Goal: Information Seeking & Learning: Check status

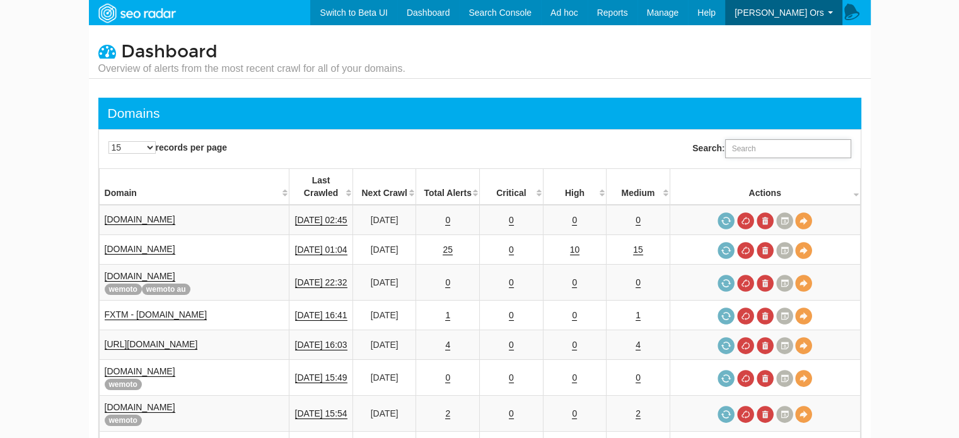
click at [824, 156] on input "Search:" at bounding box center [788, 148] width 126 height 19
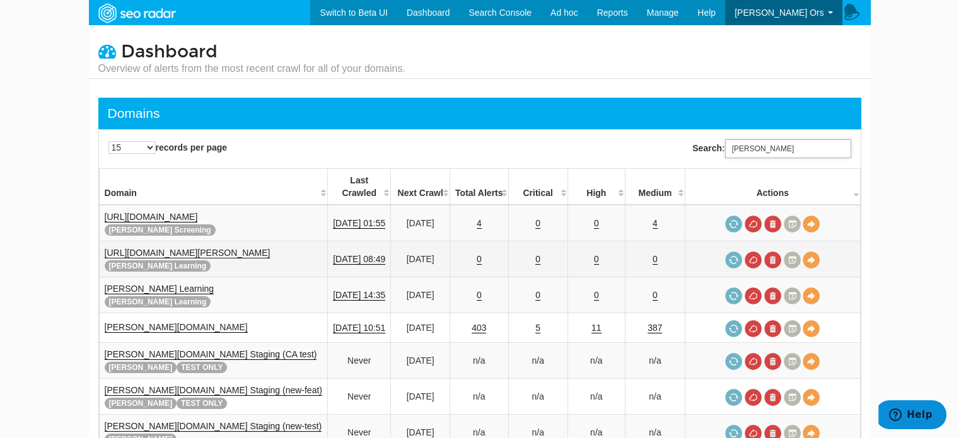
type input "reed"
click at [192, 248] on link "https://www.reed.com/learning" at bounding box center [188, 253] width 166 height 11
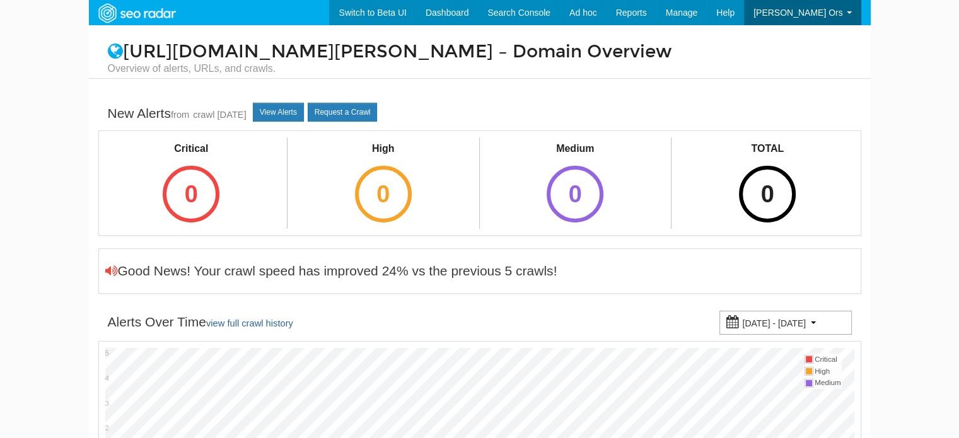
scroll to position [50, 0]
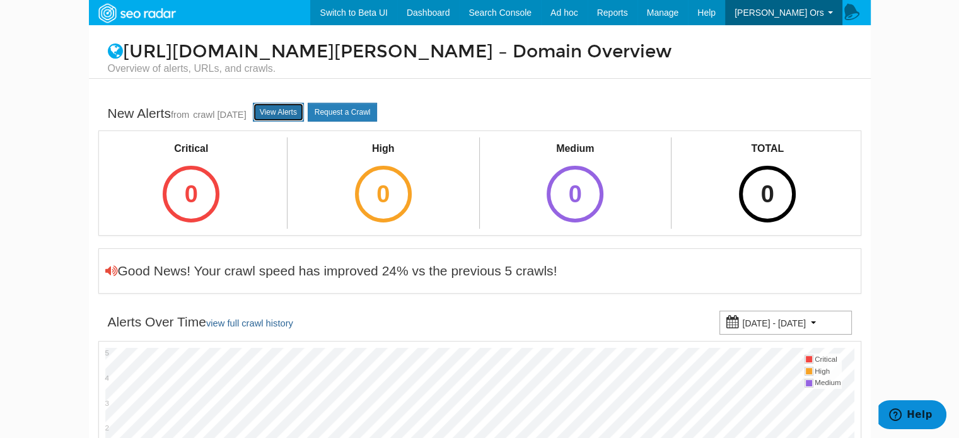
click at [299, 112] on link "View Alerts" at bounding box center [278, 112] width 51 height 19
click at [202, 110] on link "crawl 08/27/2025" at bounding box center [220, 115] width 54 height 10
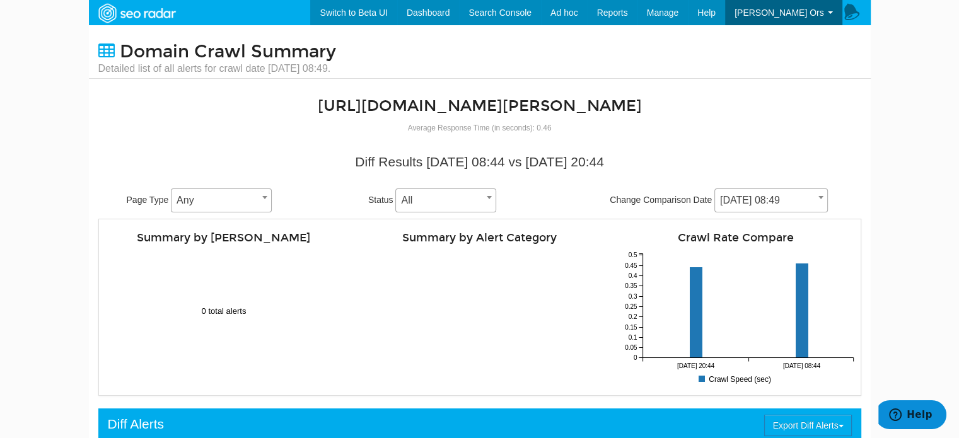
click at [761, 194] on span "[DATE] 08:49" at bounding box center [771, 201] width 112 height 18
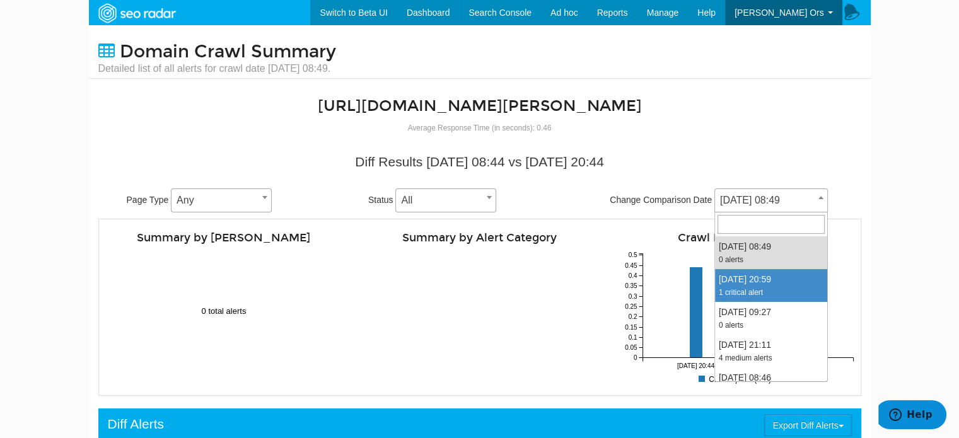
select select "2014149"
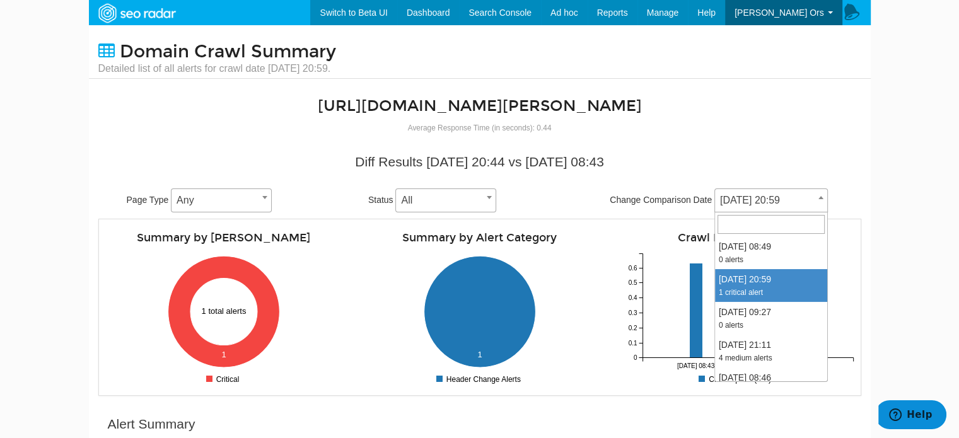
click at [792, 198] on span "[DATE] 20:59" at bounding box center [771, 201] width 112 height 18
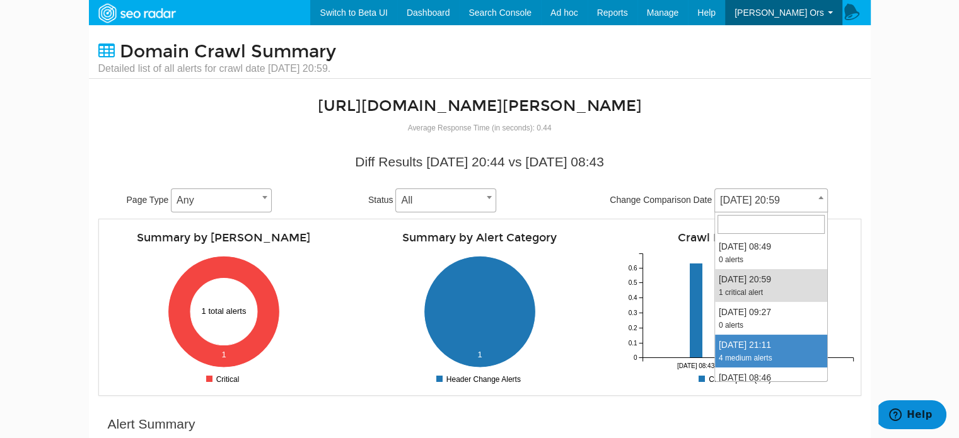
select select "2011686"
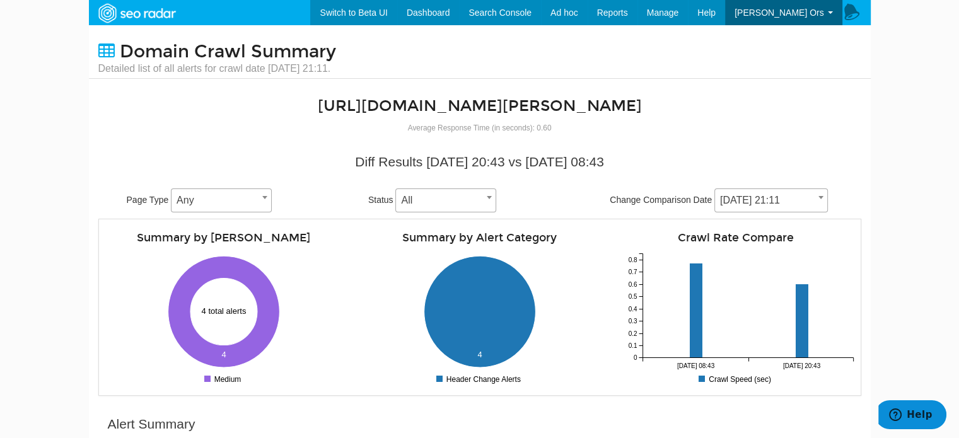
click at [761, 202] on span "[DATE] 21:11" at bounding box center [771, 201] width 112 height 18
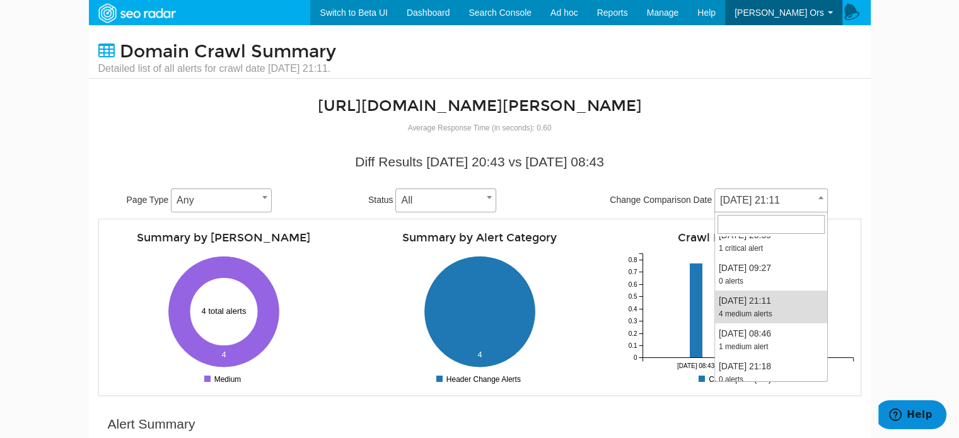
scroll to position [63, 0]
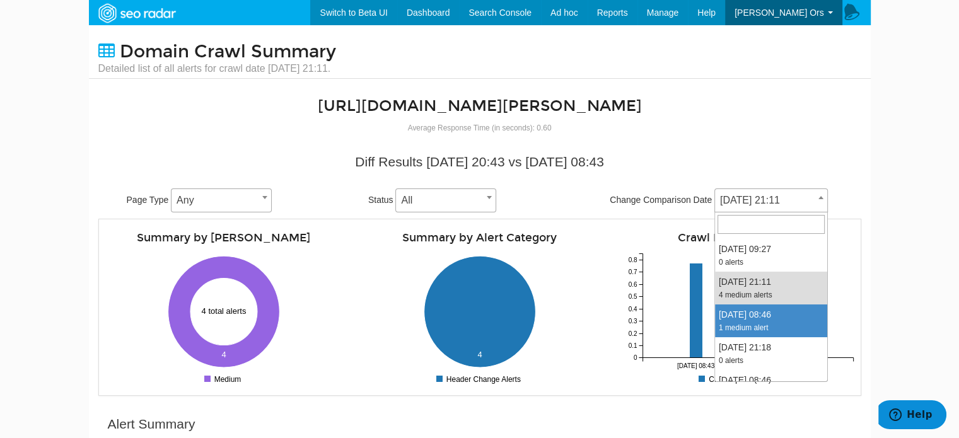
select select "2010476"
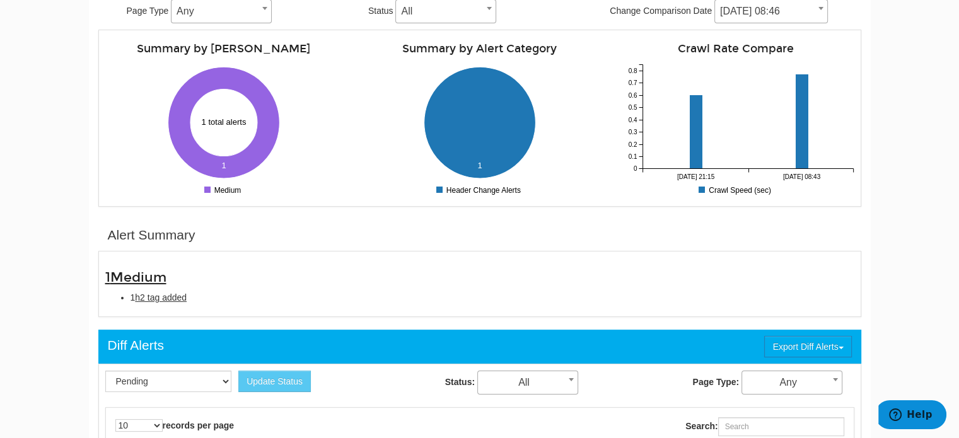
scroll to position [63, 0]
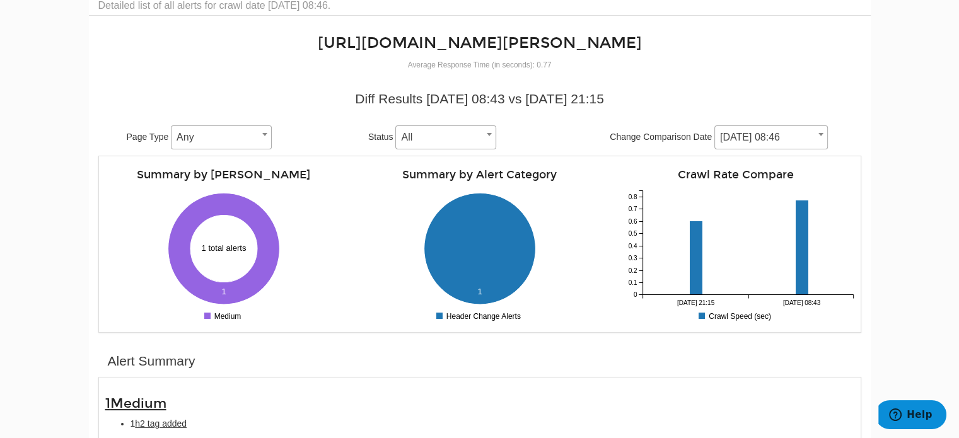
click at [814, 120] on div "Diff Results [DATE] 08:43 vs [DATE] 21:15 Page Type Any Any Status All Pending …" at bounding box center [479, 119] width 763 height 72
click at [809, 129] on span "[DATE] 08:46" at bounding box center [771, 138] width 112 height 18
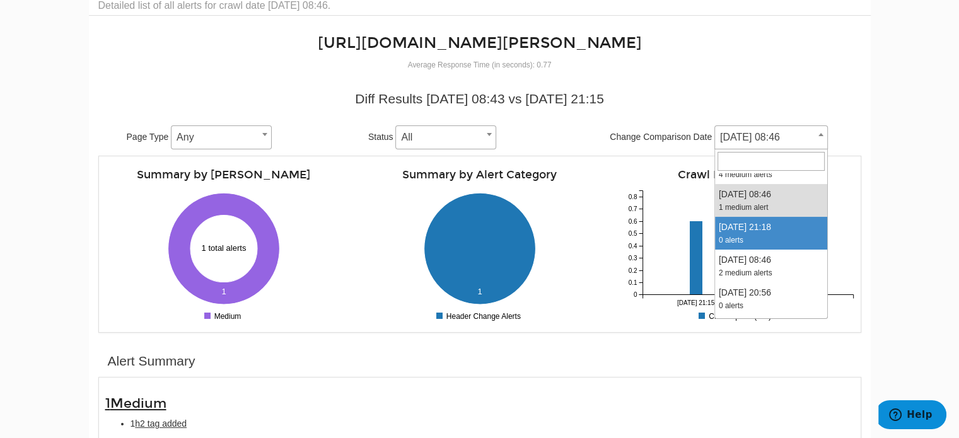
scroll to position [126, 0]
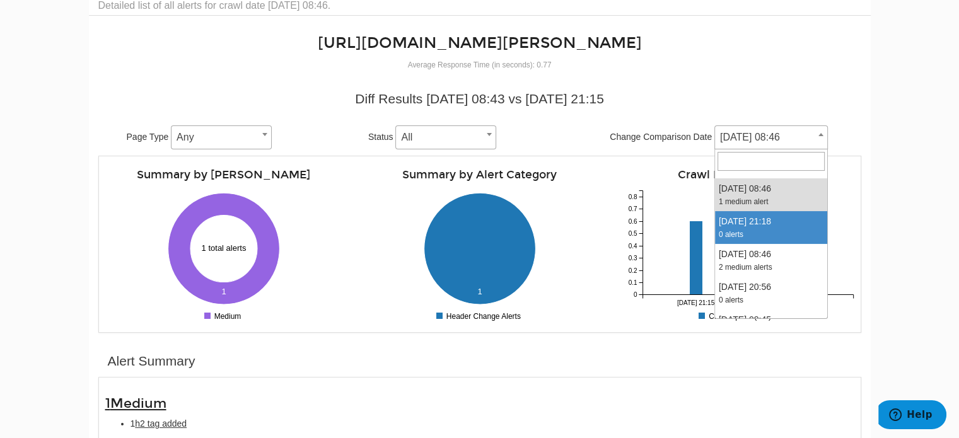
select select "2009145"
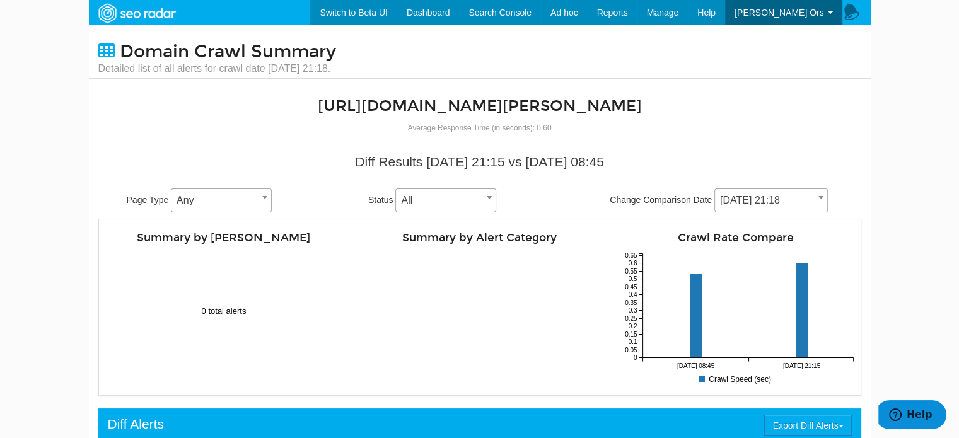
click at [787, 195] on span "08/09/2025 21:18" at bounding box center [771, 201] width 112 height 18
click at [906, 202] on body "Switch to Beta UI Dashboard Search Console Keyword Winners and Losers Page Winn…" at bounding box center [479, 219] width 959 height 438
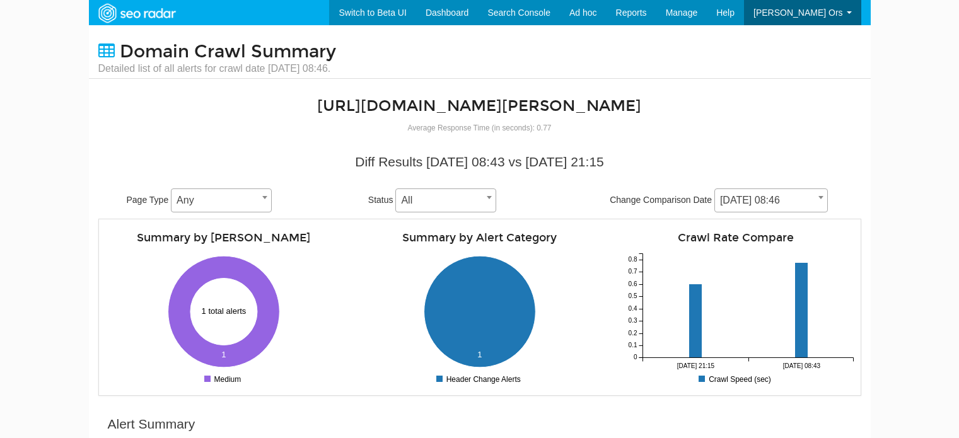
select select "2009145"
select select "2010476"
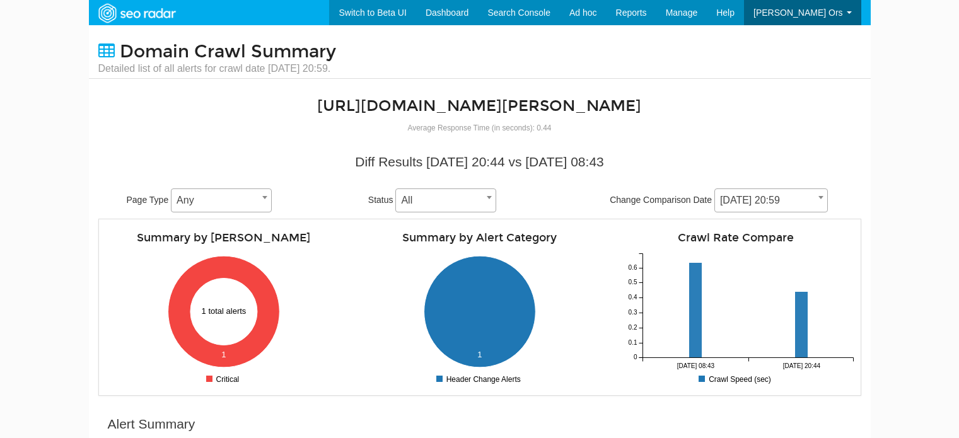
select select "2011686"
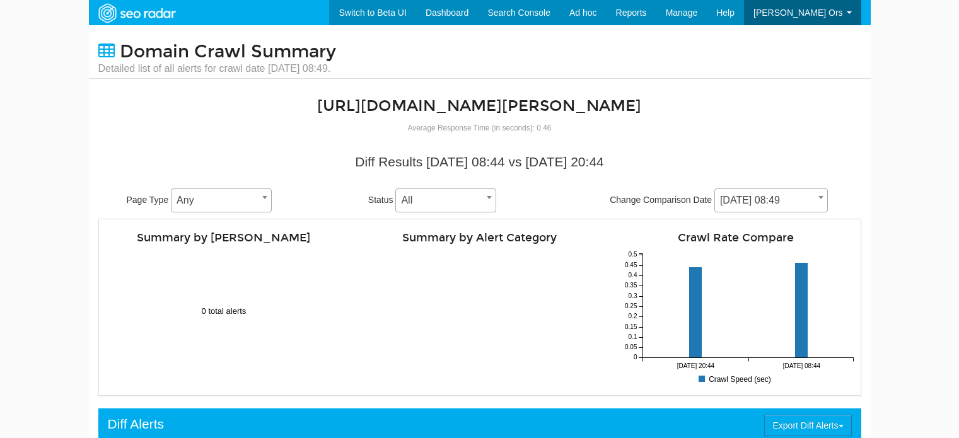
select select "2014149"
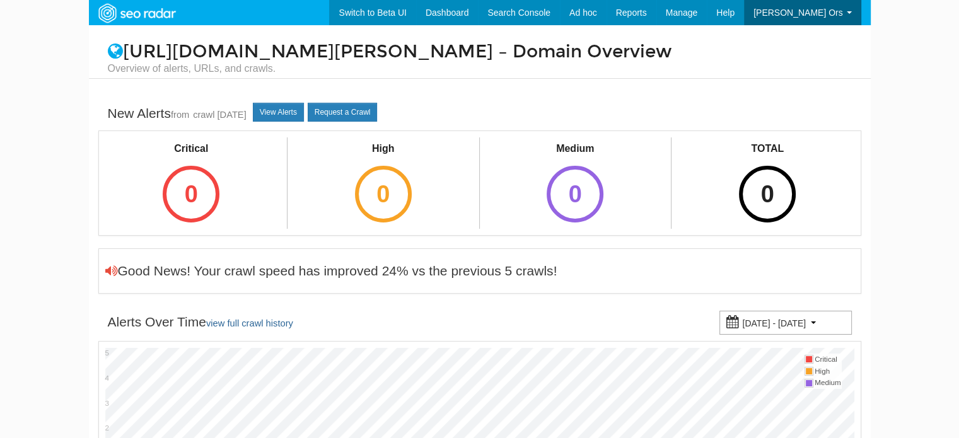
scroll to position [50, 0]
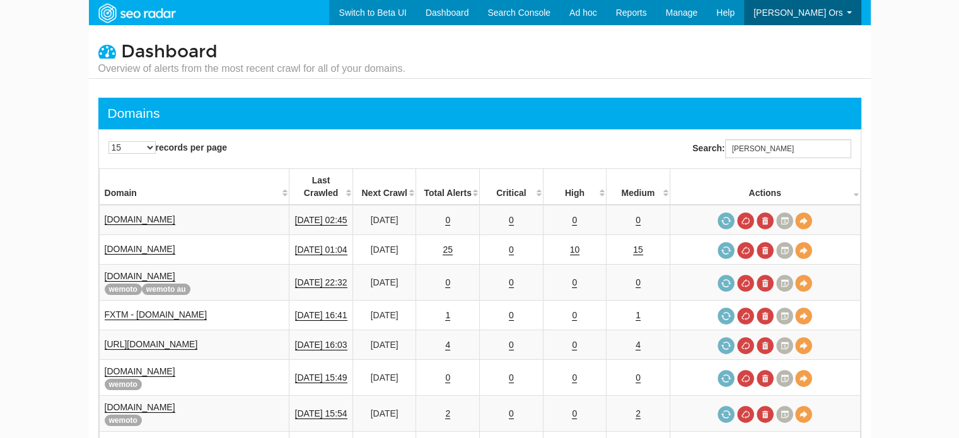
scroll to position [50, 0]
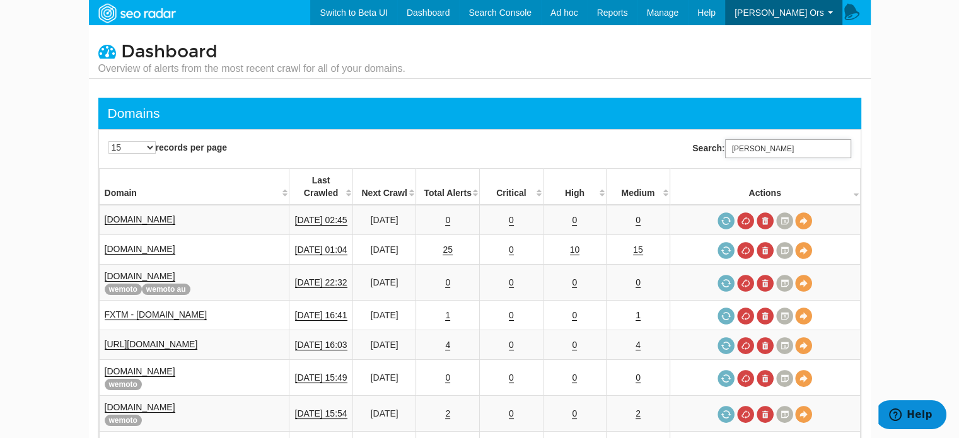
click at [761, 151] on input "reed" at bounding box center [788, 148] width 126 height 19
click at [762, 151] on input "reed" at bounding box center [788, 148] width 126 height 19
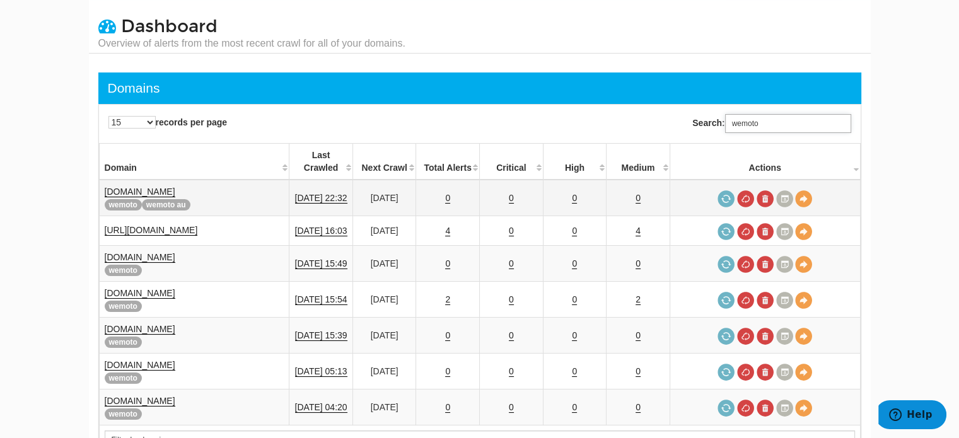
scroll to position [63, 0]
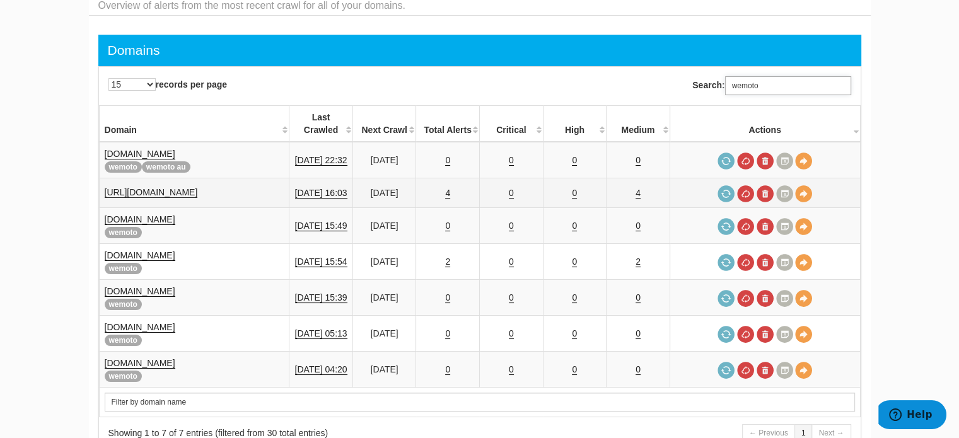
type input "wemoto"
click at [198, 187] on link "https://www.wemoto.com.au/" at bounding box center [151, 192] width 93 height 11
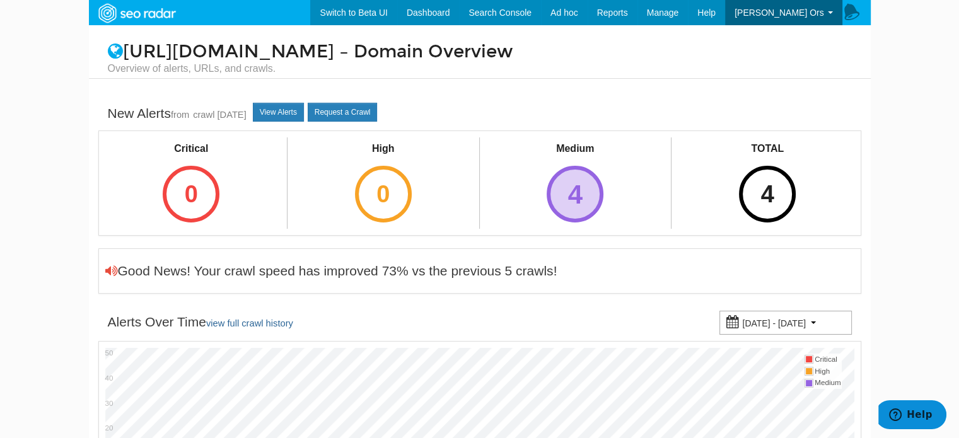
click at [589, 200] on div "4" at bounding box center [574, 194] width 57 height 57
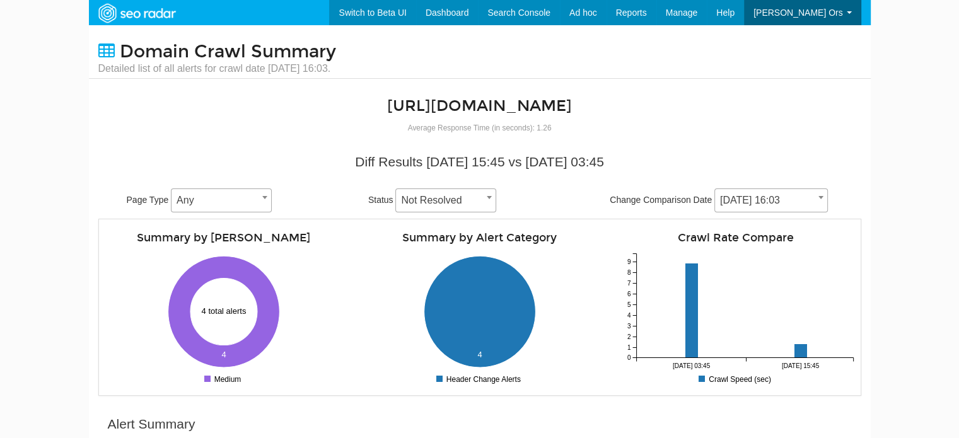
scroll to position [126, 0]
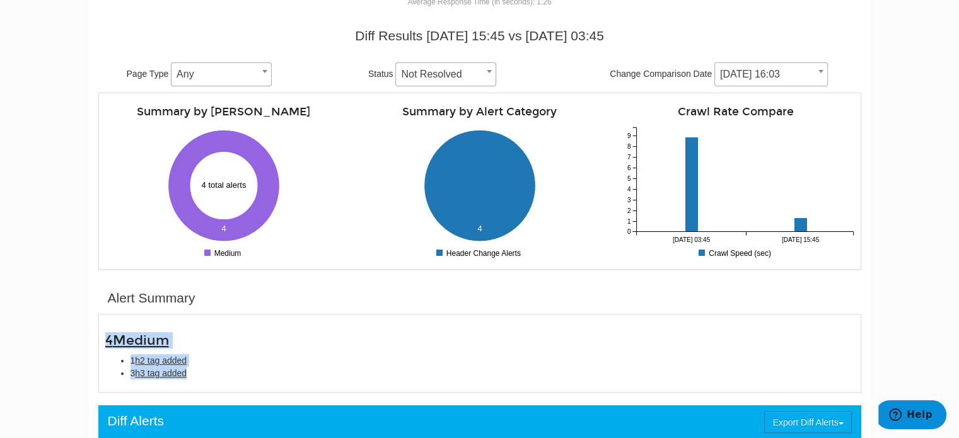
drag, startPoint x: 93, startPoint y: 324, endPoint x: 207, endPoint y: 369, distance: 121.9
click at [204, 370] on div "Alert Summary 4 Medium 1 h2 tag added 3 h3 tag added" at bounding box center [479, 337] width 781 height 110
copy div "4 Medium 1 h2 tag added 3 h3 tag added"
click at [267, 319] on div "4 Medium 1 h2 tag added 3 h3 tag added" at bounding box center [479, 353] width 763 height 79
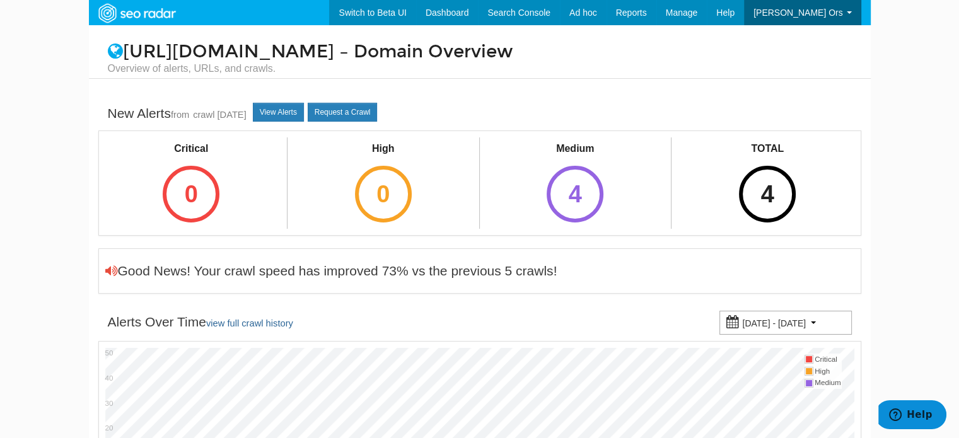
scroll to position [50, 0]
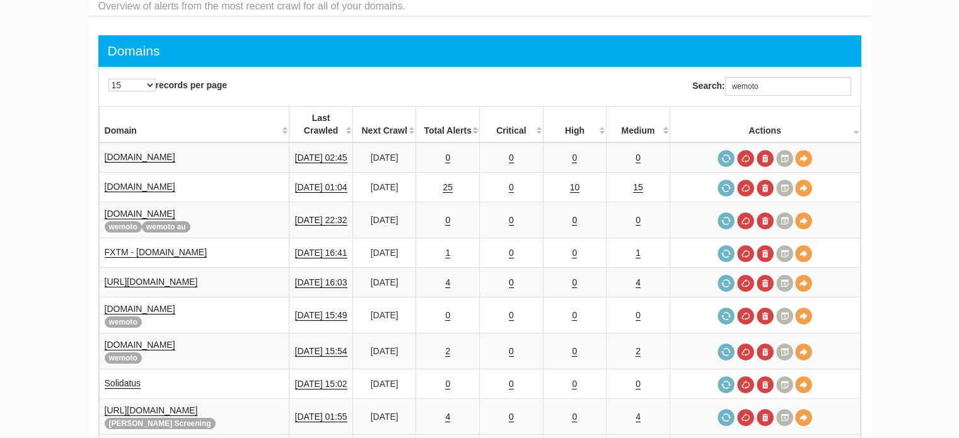
scroll to position [50, 0]
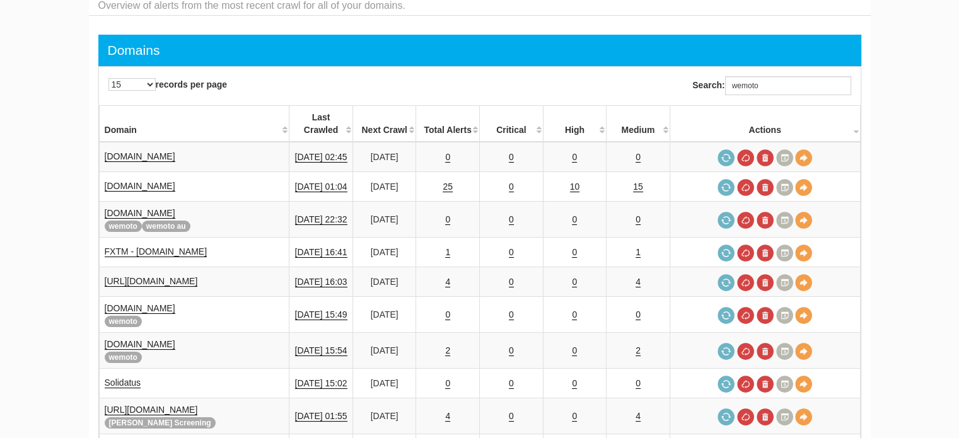
click at [795, 97] on div "Search: wemoto" at bounding box center [771, 87] width 158 height 22
click at [788, 87] on input "wemoto" at bounding box center [788, 85] width 126 height 19
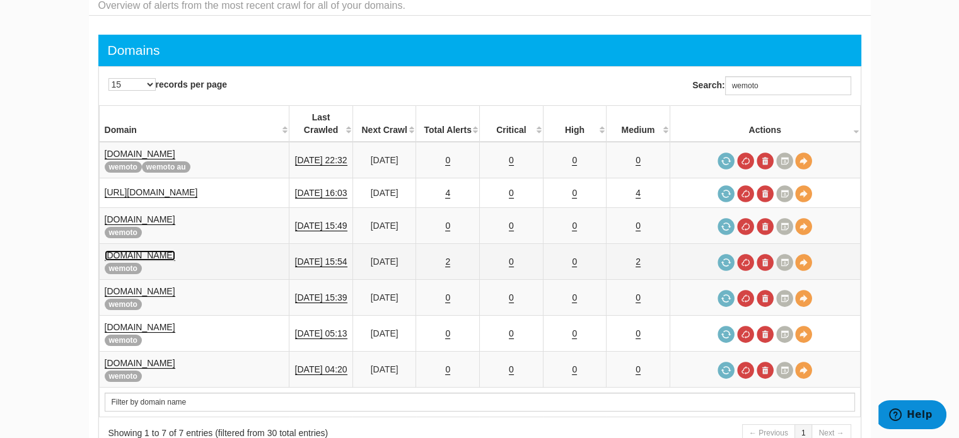
click at [135, 250] on link "[DOMAIN_NAME]" at bounding box center [140, 255] width 71 height 11
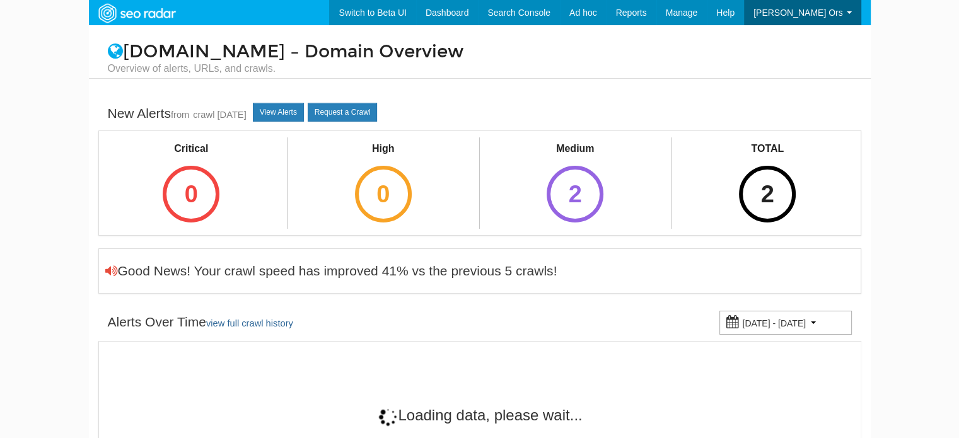
scroll to position [50, 0]
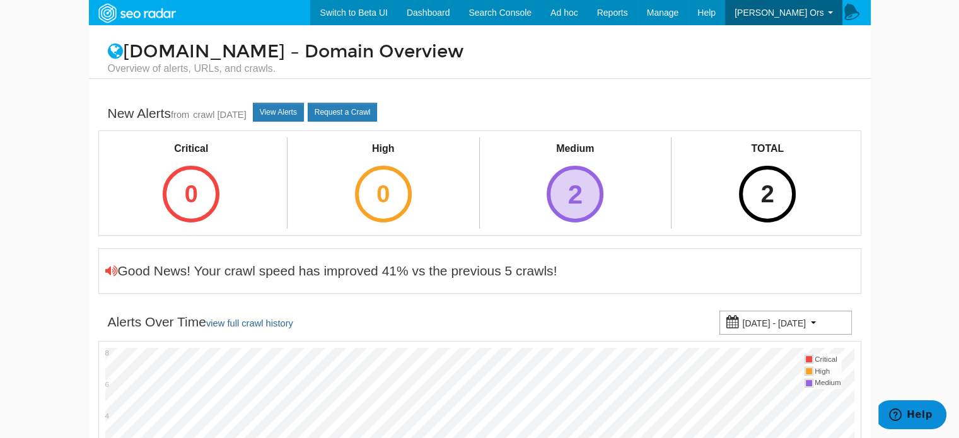
click at [568, 187] on div "2" at bounding box center [574, 194] width 57 height 57
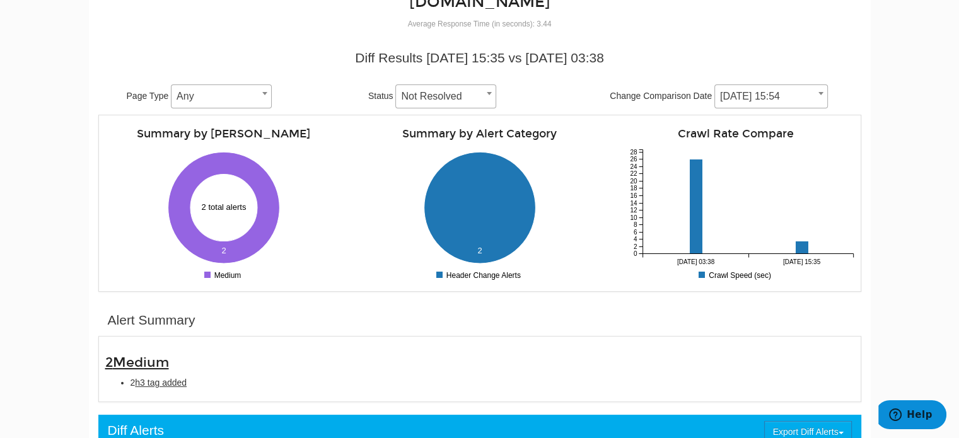
scroll to position [126, 0]
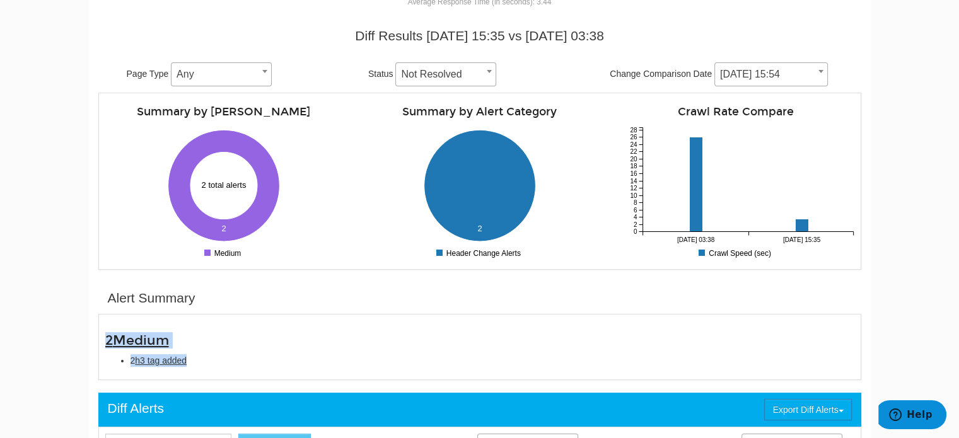
drag, startPoint x: 106, startPoint y: 334, endPoint x: 192, endPoint y: 363, distance: 90.5
click at [192, 363] on div "2 Medium 2 h3 tag added" at bounding box center [480, 349] width 768 height 33
copy div "2 Medium 2 h3 tag added"
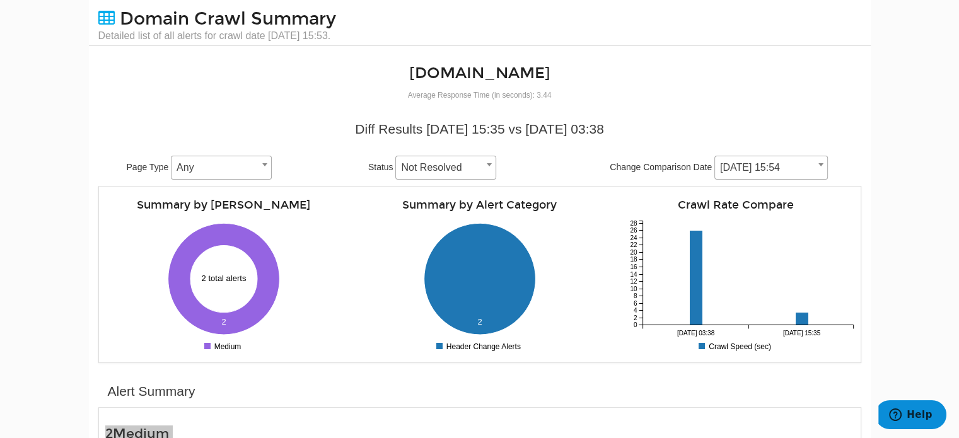
scroll to position [63, 0]
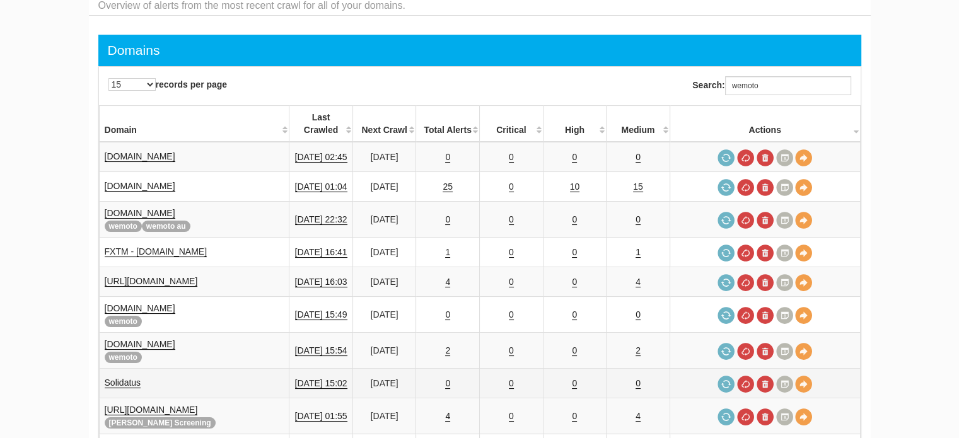
scroll to position [50, 0]
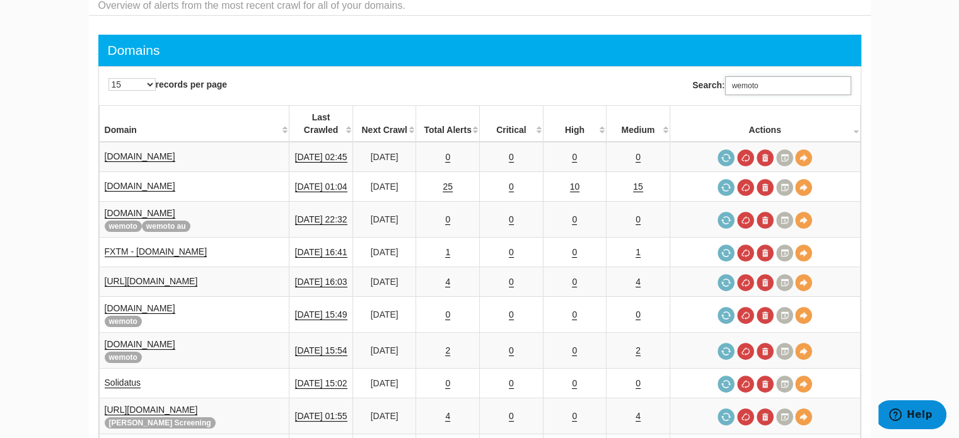
click at [751, 88] on input "wemoto" at bounding box center [788, 85] width 126 height 19
click at [773, 87] on input "wemoto" at bounding box center [788, 85] width 126 height 19
